Goal: Task Accomplishment & Management: Manage account settings

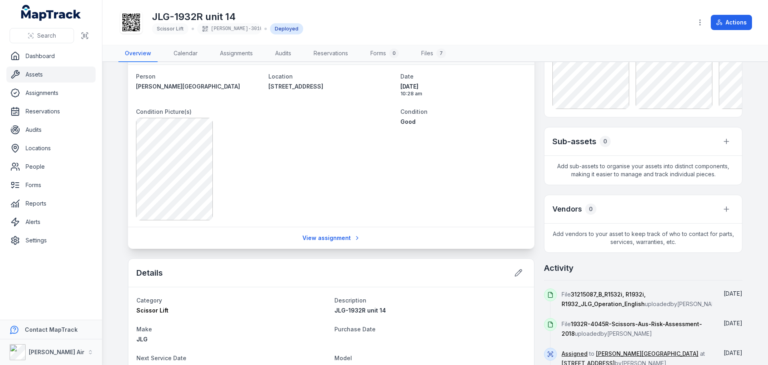
scroll to position [430, 0]
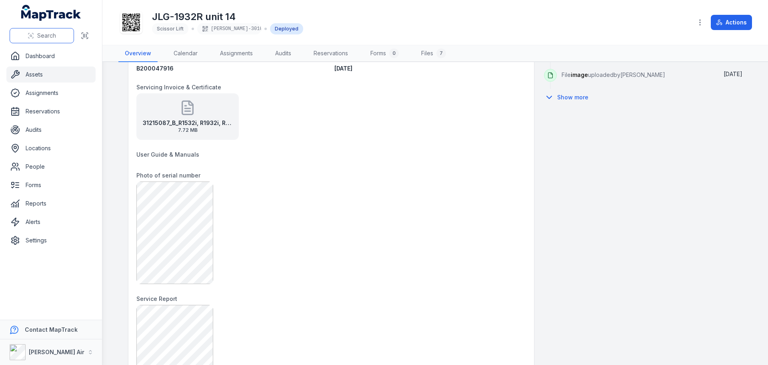
click at [60, 36] on button "Search" at bounding box center [42, 35] width 64 height 15
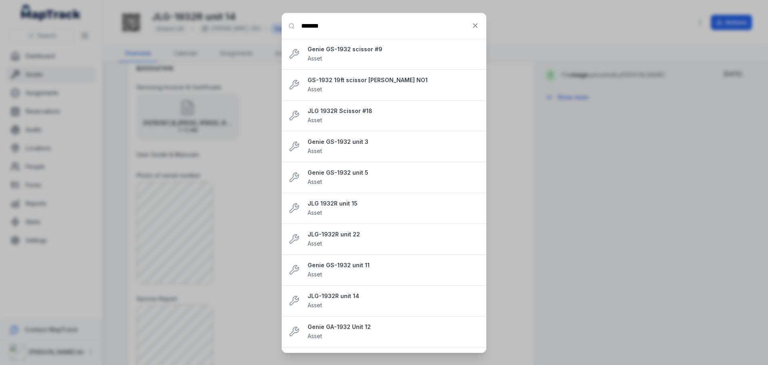
type input "*******"
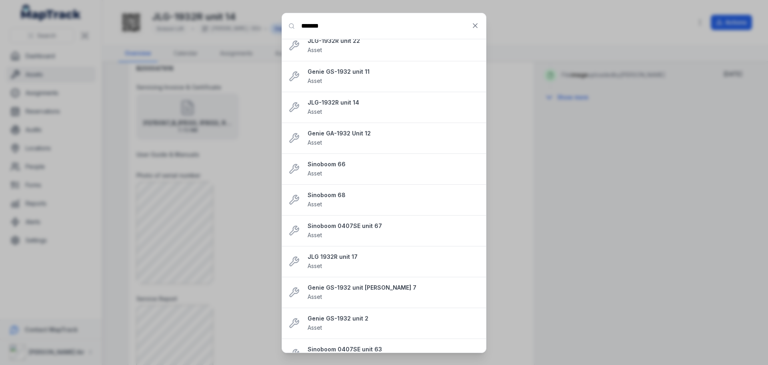
scroll to position [195, 0]
click at [340, 254] on strong "JLG 1932R unit 17" at bounding box center [394, 255] width 172 height 8
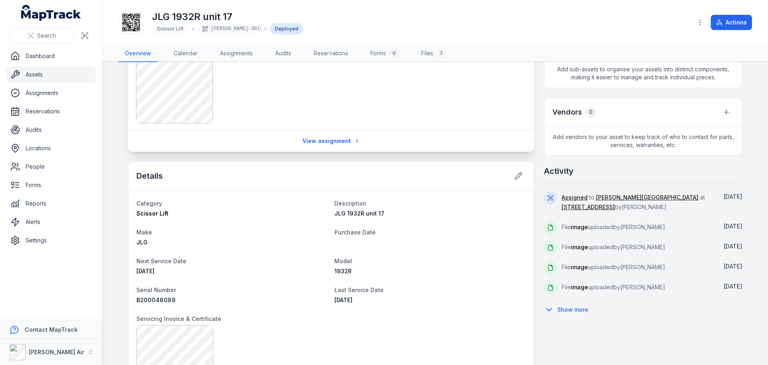
scroll to position [185, 0]
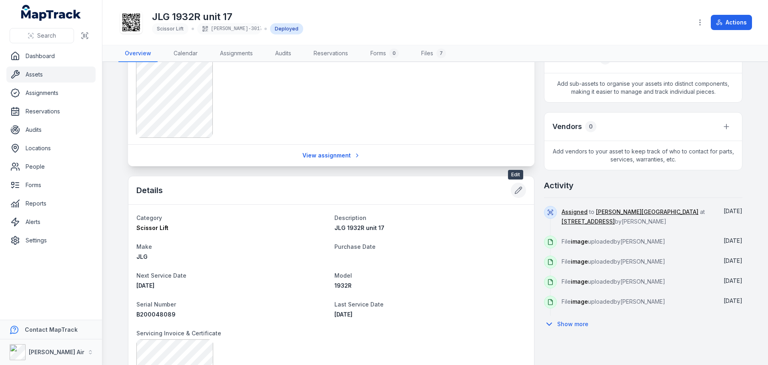
click at [520, 189] on icon at bounding box center [520, 188] width 1 height 1
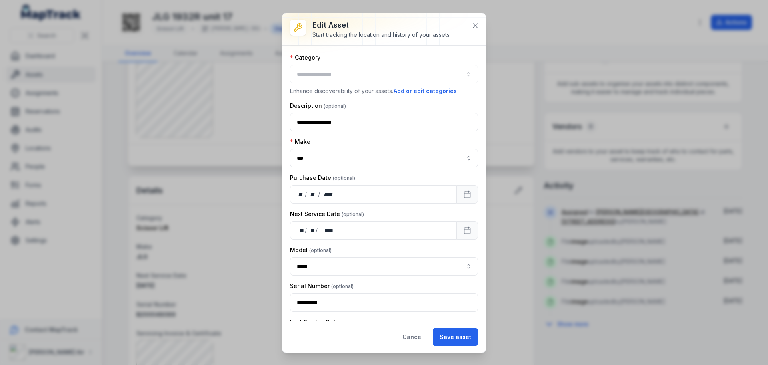
type input "**********"
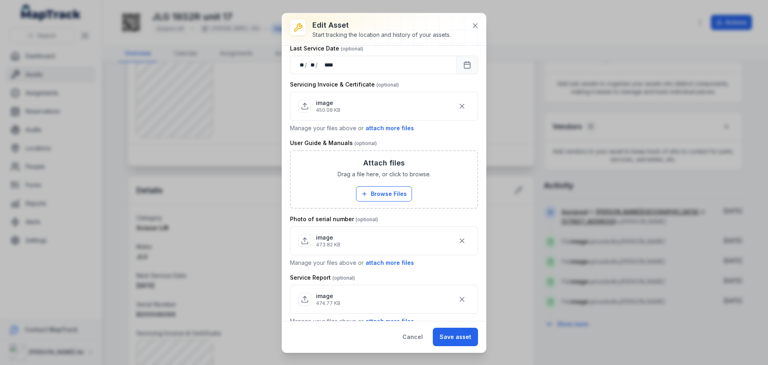
scroll to position [284, 0]
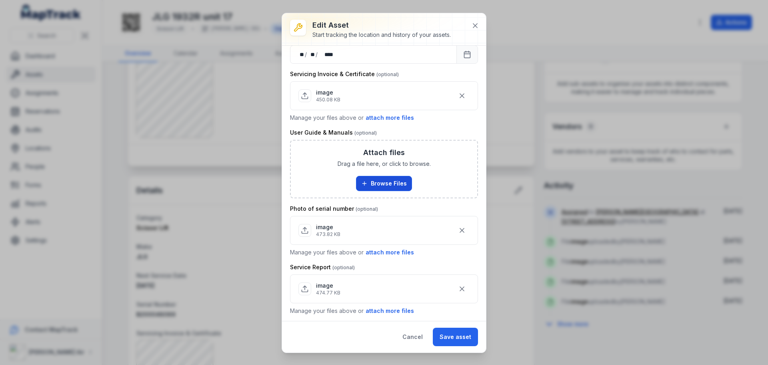
click at [390, 183] on button "Browse Files" at bounding box center [384, 183] width 56 height 15
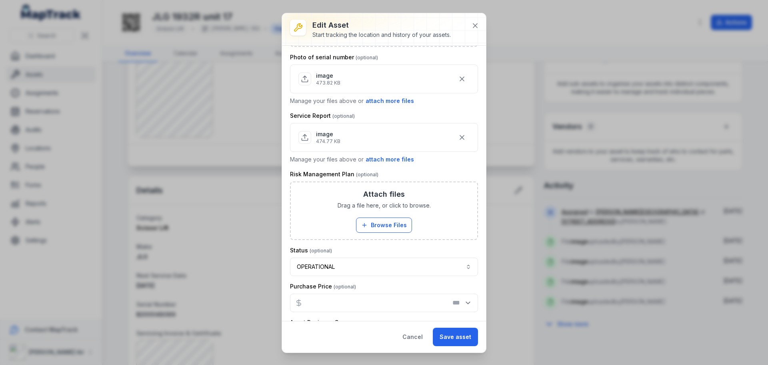
scroll to position [479, 0]
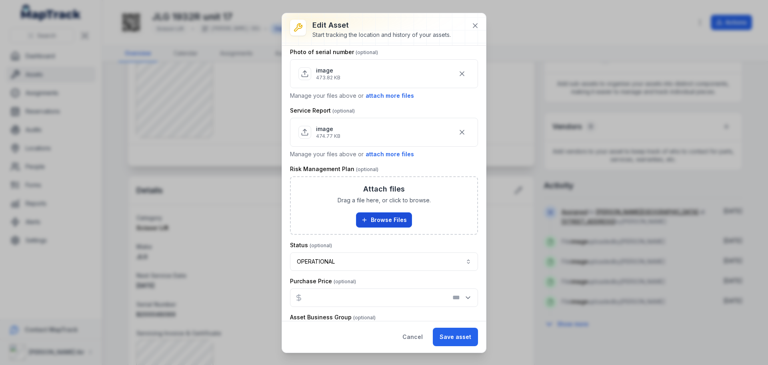
click at [386, 218] on button "Browse Files" at bounding box center [384, 219] width 56 height 15
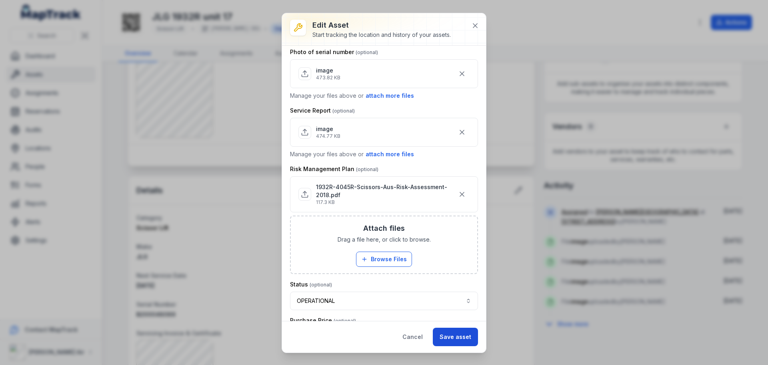
click at [459, 335] on button "Save asset" at bounding box center [455, 336] width 45 height 18
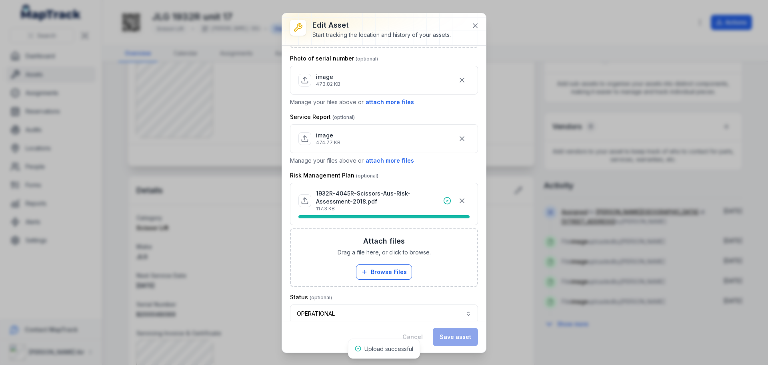
scroll to position [486, 0]
